Goal: Task Accomplishment & Management: Complete application form

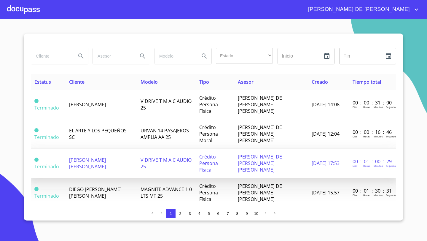
click at [86, 157] on span "[PERSON_NAME] [PERSON_NAME]" at bounding box center [87, 163] width 37 height 13
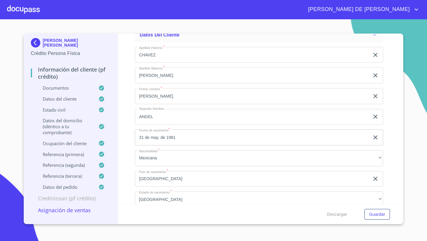
scroll to position [1564, 0]
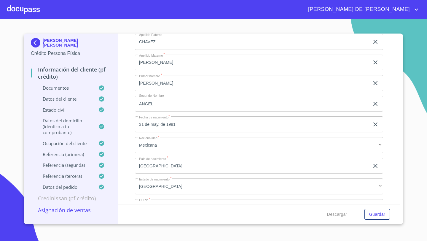
scroll to position [1670, 0]
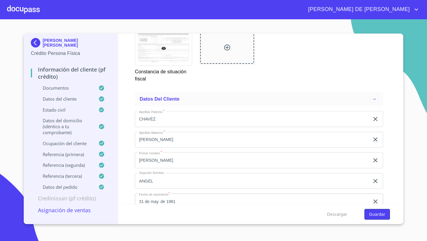
click at [373, 212] on span "Guardar" at bounding box center [377, 214] width 16 height 7
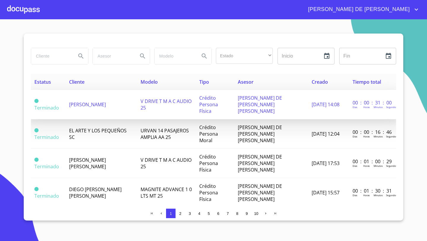
click at [101, 101] on td "[PERSON_NAME]" at bounding box center [101, 104] width 71 height 29
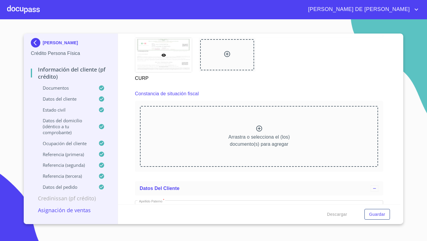
scroll to position [1568, 0]
click at [248, 139] on p "Arrastra o selecciona el (los) documento(s) para agregar" at bounding box center [258, 140] width 61 height 14
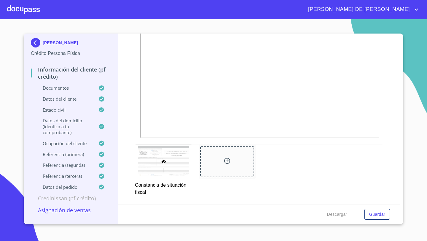
scroll to position [1734, 0]
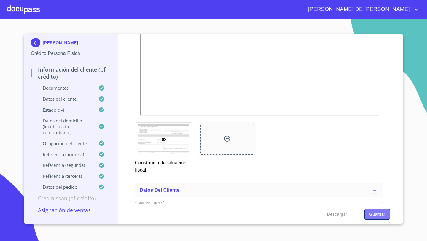
click at [373, 214] on span "Guardar" at bounding box center [377, 214] width 16 height 7
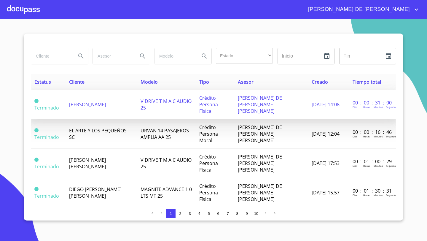
click at [105, 101] on span "[PERSON_NAME]" at bounding box center [87, 104] width 37 height 7
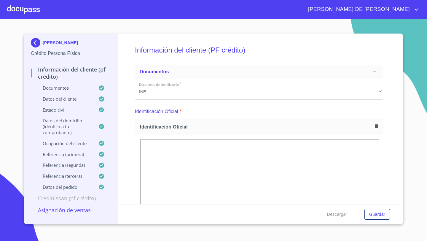
click at [77, 213] on p "Asignación de Ventas" at bounding box center [71, 209] width 80 height 7
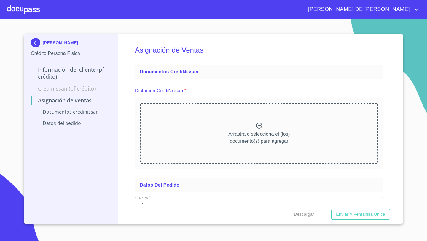
click at [262, 126] on icon at bounding box center [259, 125] width 7 height 7
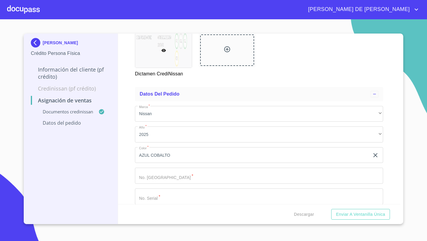
scroll to position [134, 0]
